Goal: Task Accomplishment & Management: Use online tool/utility

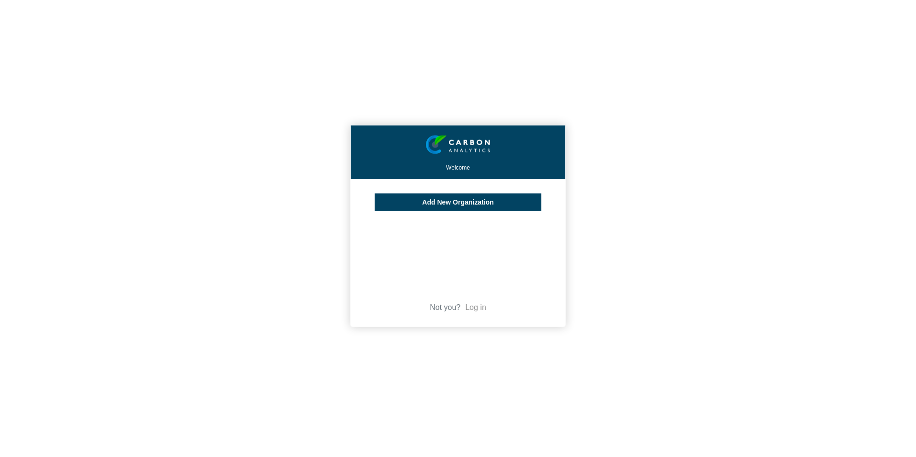
click at [477, 307] on link "Log in" at bounding box center [475, 307] width 21 height 8
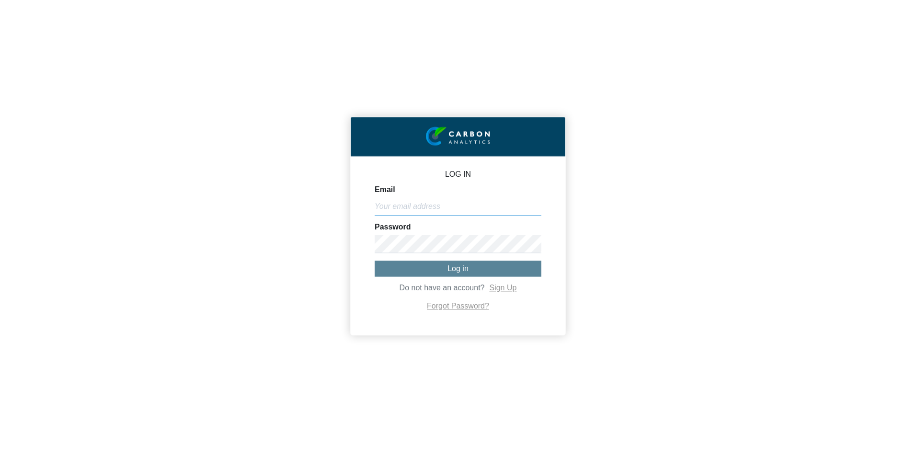
type input "[PERSON_NAME][EMAIL_ADDRESS][PERSON_NAME][DOMAIN_NAME]"
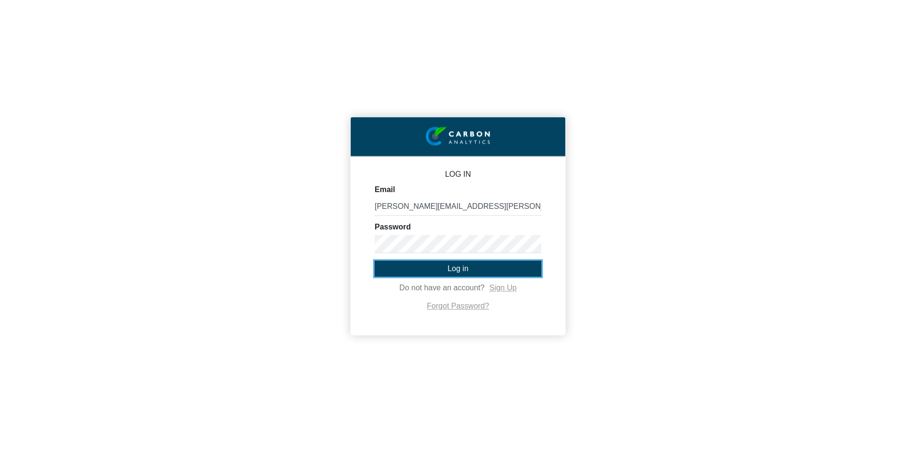
click at [460, 270] on span "Log in" at bounding box center [457, 268] width 21 height 8
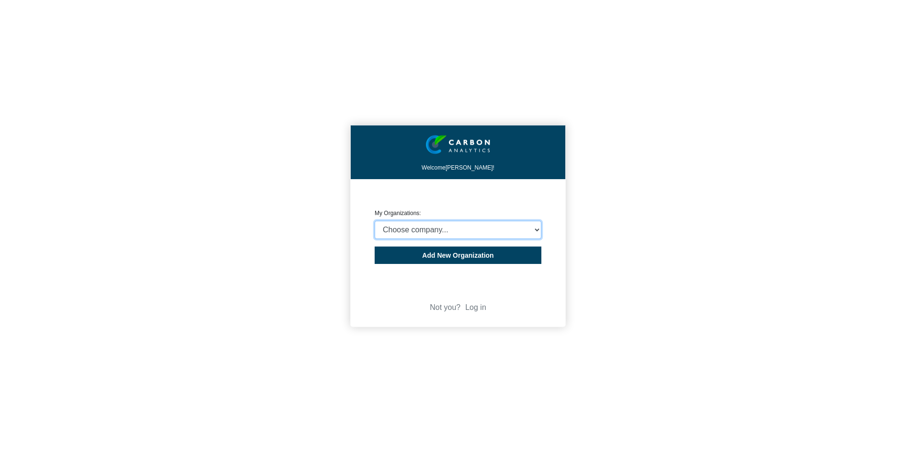
click at [515, 229] on select "Choose company... Rider [PERSON_NAME] (Indian Ocean) Ltd Rider Levett Bucknall …" at bounding box center [458, 230] width 167 height 18
select select "4409077"
click at [375, 221] on select "Choose company... Rider [PERSON_NAME] (Indian Ocean) Ltd Rider Levett Bucknall …" at bounding box center [458, 230] width 167 height 18
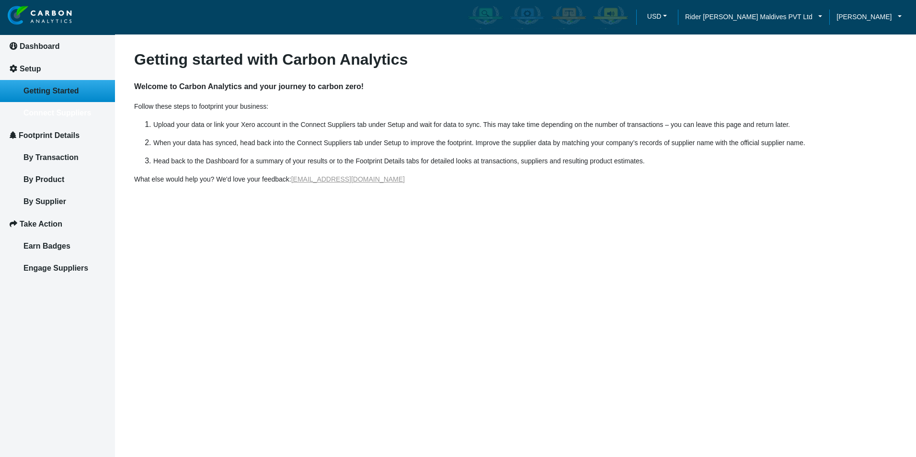
drag, startPoint x: 67, startPoint y: 112, endPoint x: 130, endPoint y: 125, distance: 64.5
click at [67, 112] on span "Connect Suppliers" at bounding box center [57, 113] width 68 height 8
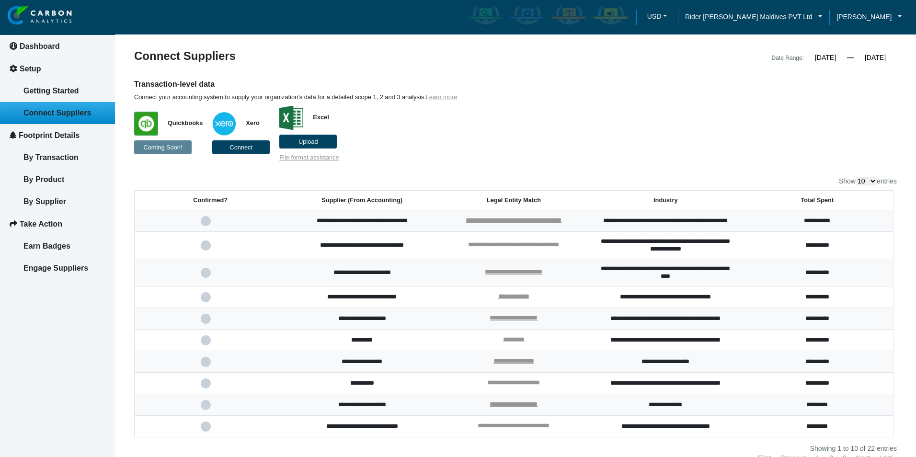
click at [306, 135] on label "Upload" at bounding box center [307, 142] width 57 height 14
click at [0, 0] on input "Upload" at bounding box center [0, 0] width 0 height 0
click at [318, 140] on label "Upload" at bounding box center [307, 142] width 57 height 14
click at [0, 0] on input "Upload" at bounding box center [0, 0] width 0 height 0
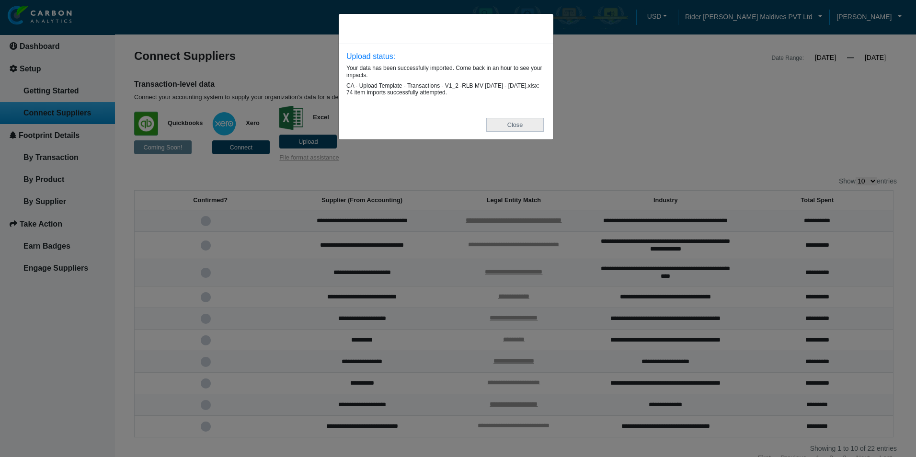
click at [524, 132] on button "Close" at bounding box center [514, 125] width 57 height 14
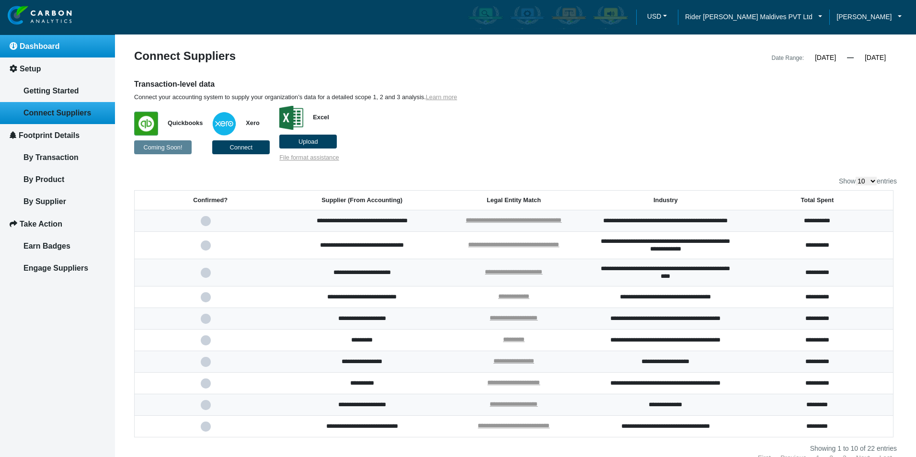
click at [38, 48] on span "Dashboard" at bounding box center [40, 46] width 40 height 8
